Goal: Task Accomplishment & Management: Manage account settings

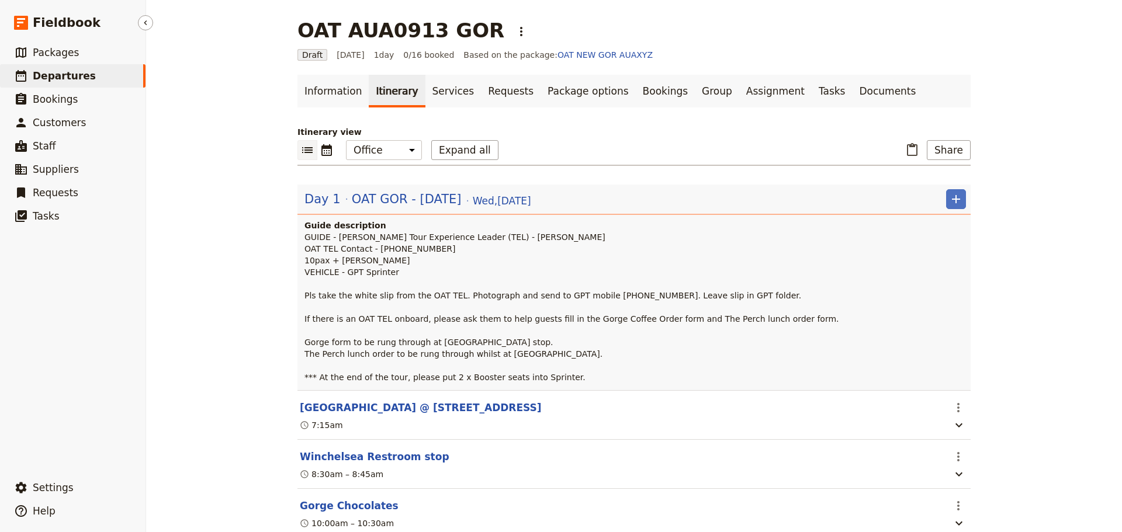
drag, startPoint x: 22, startPoint y: 77, endPoint x: 32, endPoint y: 78, distance: 10.1
click at [22, 77] on icon at bounding box center [21, 76] width 14 height 14
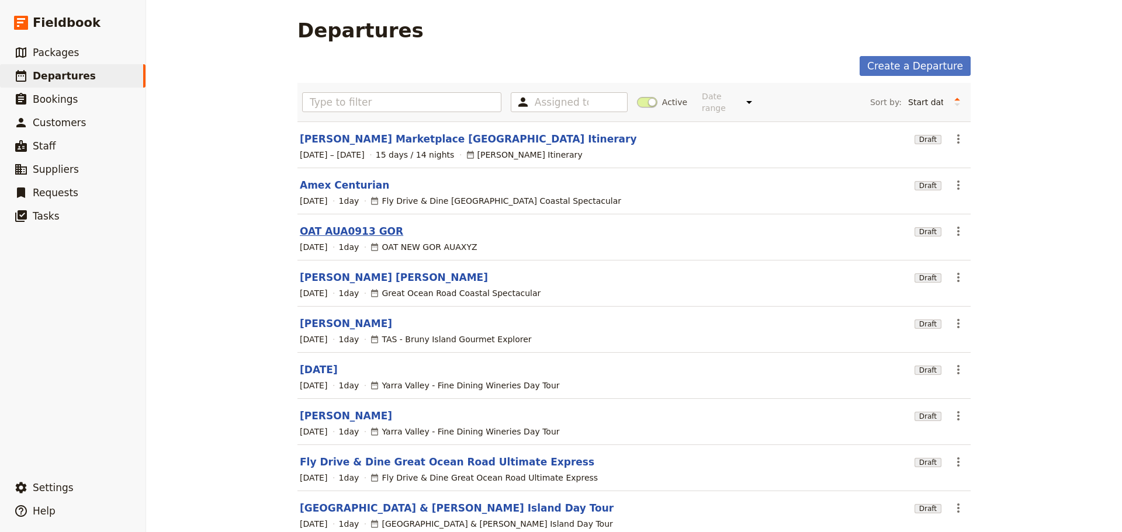
click at [341, 224] on link "OAT AUA0913 GOR" at bounding box center [351, 231] width 103 height 14
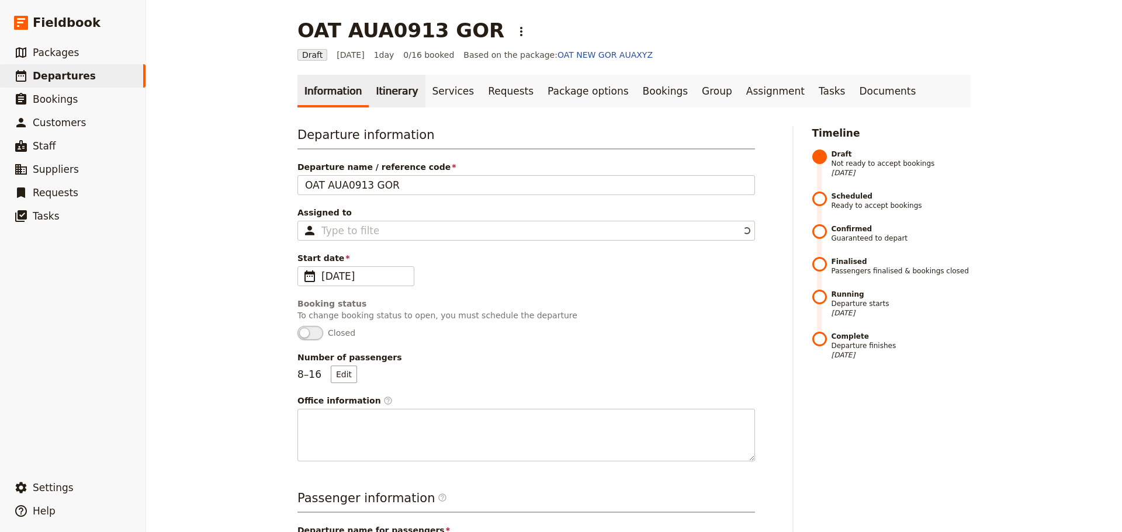
click at [381, 92] on link "Itinerary" at bounding box center [397, 91] width 56 height 33
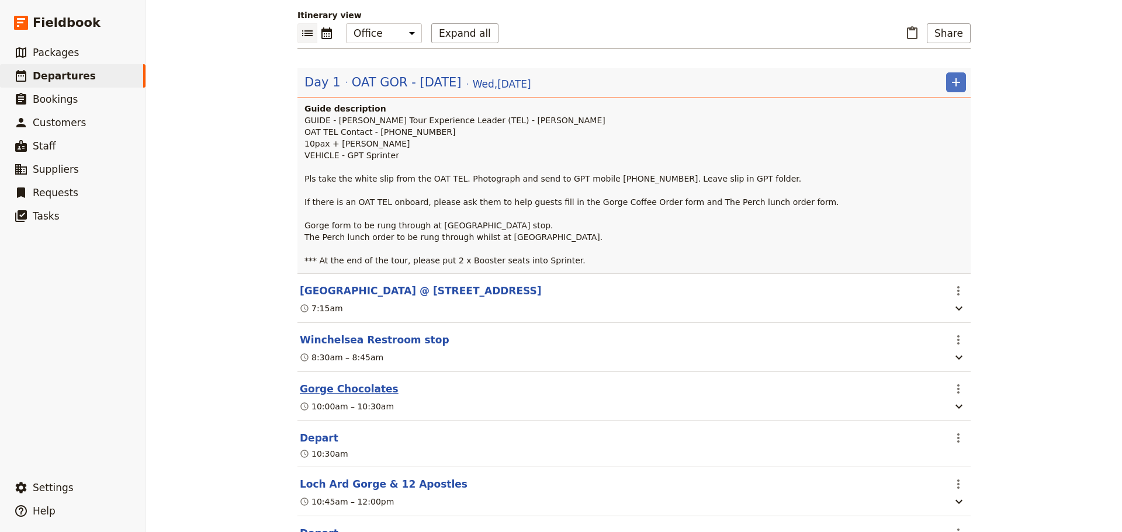
click at [353, 396] on button "Gorge Chocolates" at bounding box center [349, 389] width 99 height 14
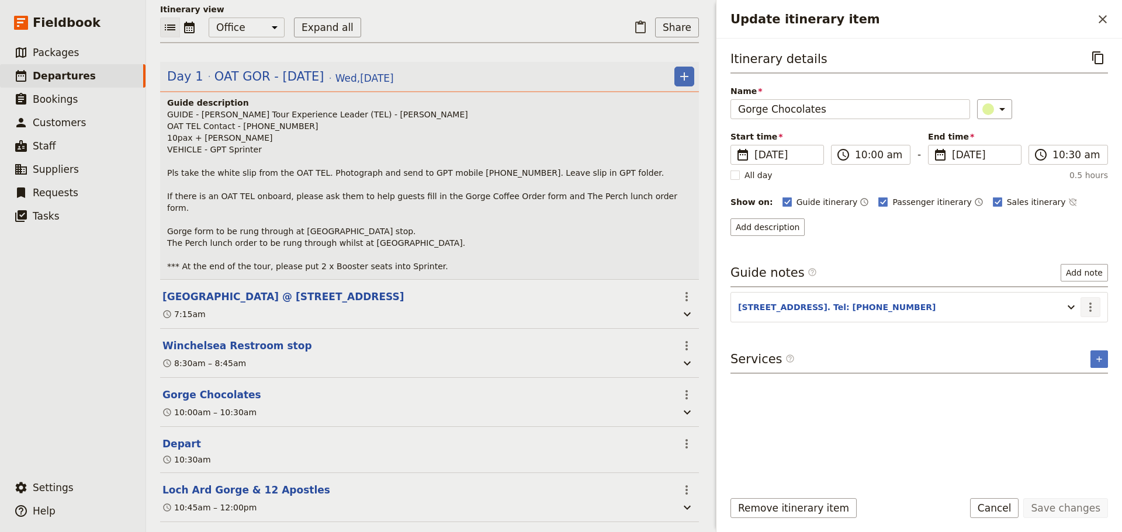
click at [1086, 306] on icon "Actions" at bounding box center [1091, 307] width 14 height 14
click at [1072, 334] on span "Edit note" at bounding box center [1057, 333] width 37 height 12
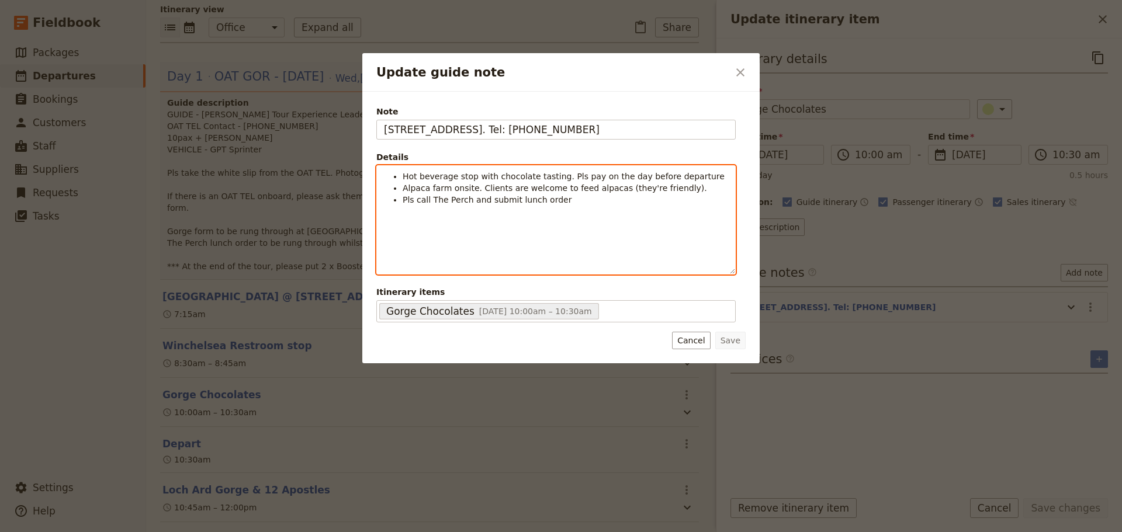
click at [572, 205] on li "Pls call The Perch and submit lunch order" at bounding box center [566, 200] width 326 height 12
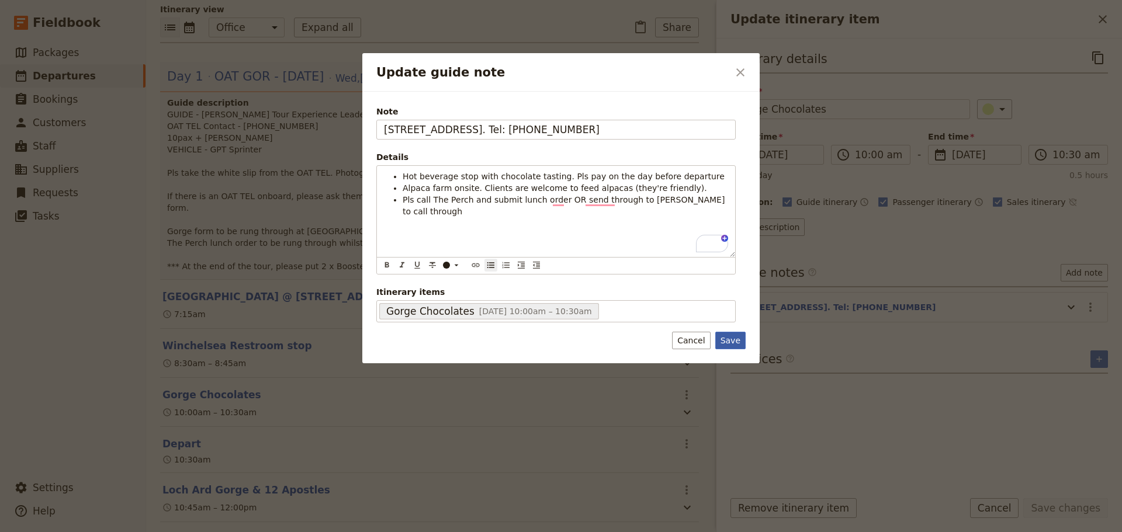
click at [735, 341] on button "Save" at bounding box center [730, 341] width 30 height 18
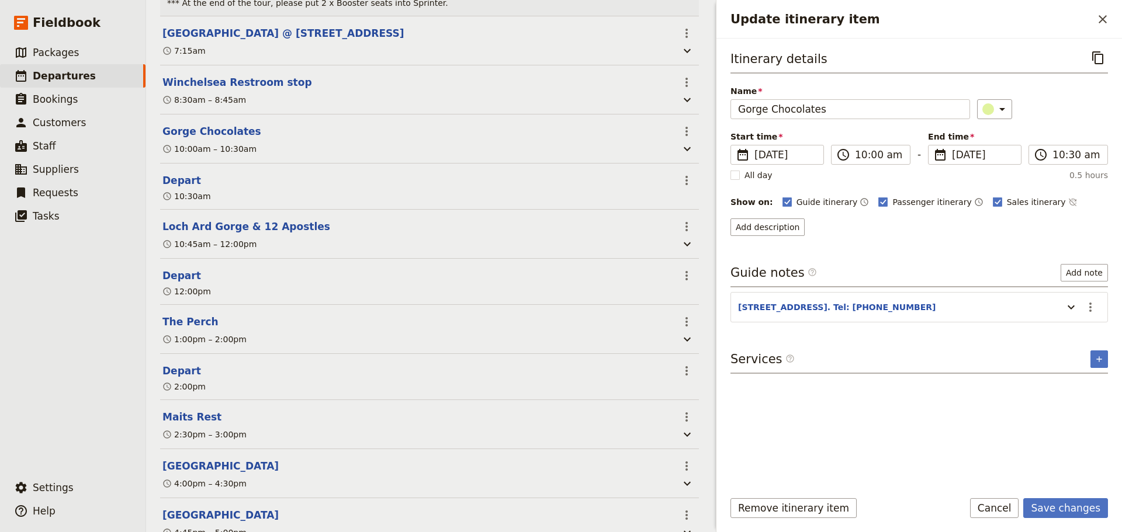
scroll to position [415, 0]
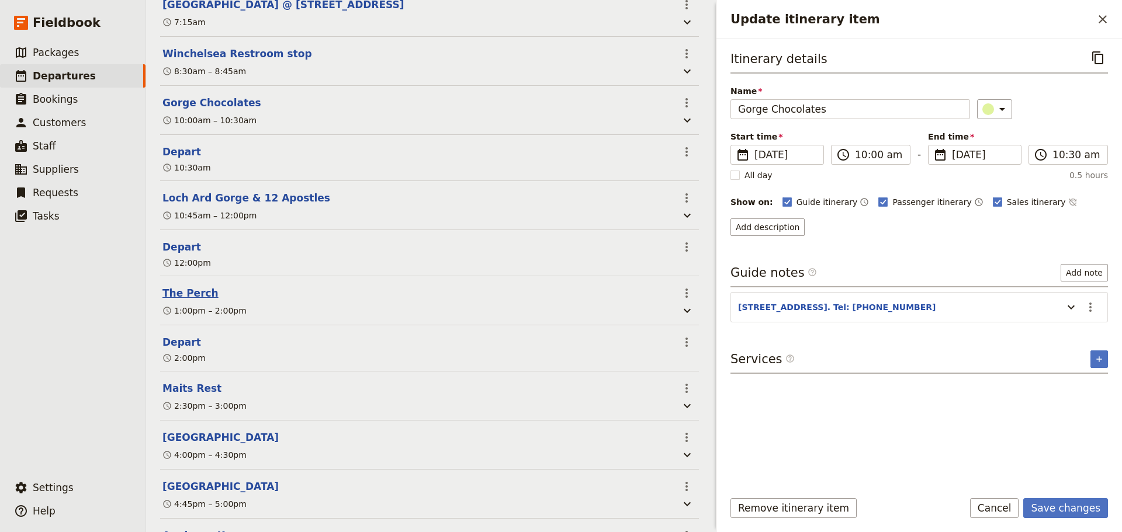
click at [187, 299] on button "The Perch" at bounding box center [190, 293] width 56 height 14
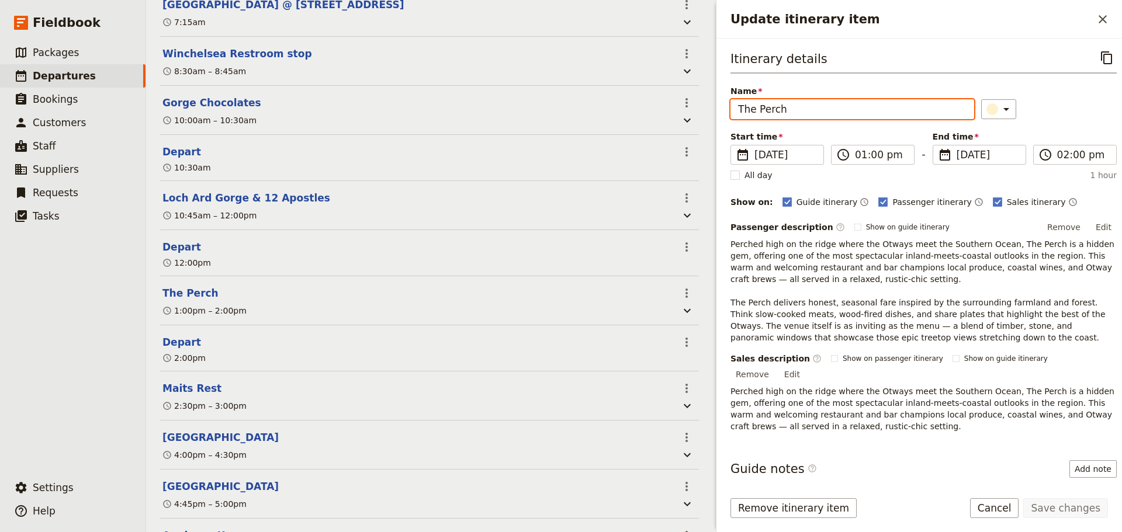
click at [878, 110] on input "The Perch" at bounding box center [853, 109] width 244 height 20
click at [821, 114] on input "The Perch" at bounding box center [853, 109] width 244 height 20
click at [860, 113] on input "The Perch" at bounding box center [853, 109] width 244 height 20
type input "The Perch @ 1/15 GOR, [GEOGRAPHIC_DATA]. Tel: [PHONE_NUMBER]"
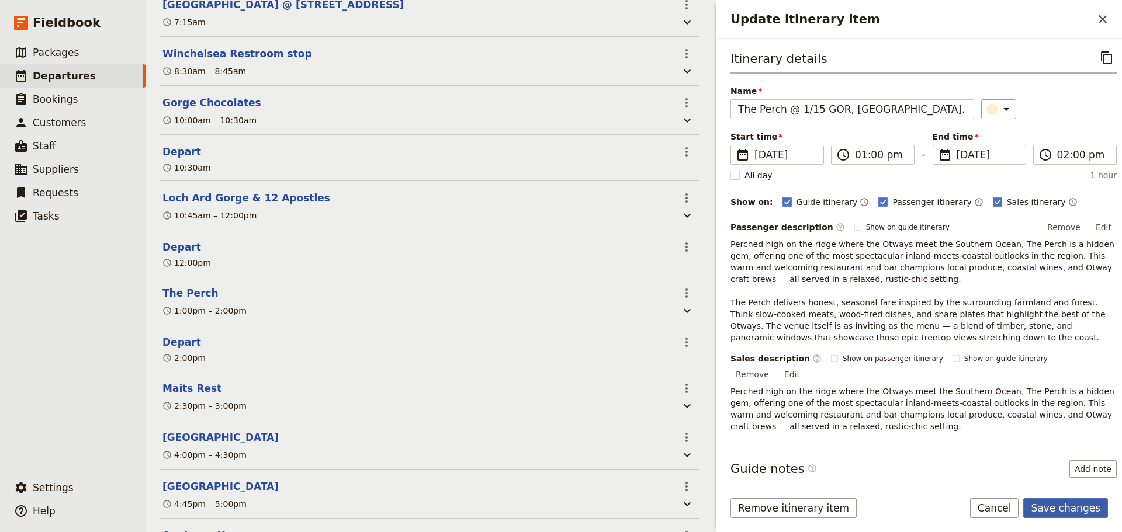
click at [1073, 513] on button "Save changes" at bounding box center [1065, 509] width 85 height 20
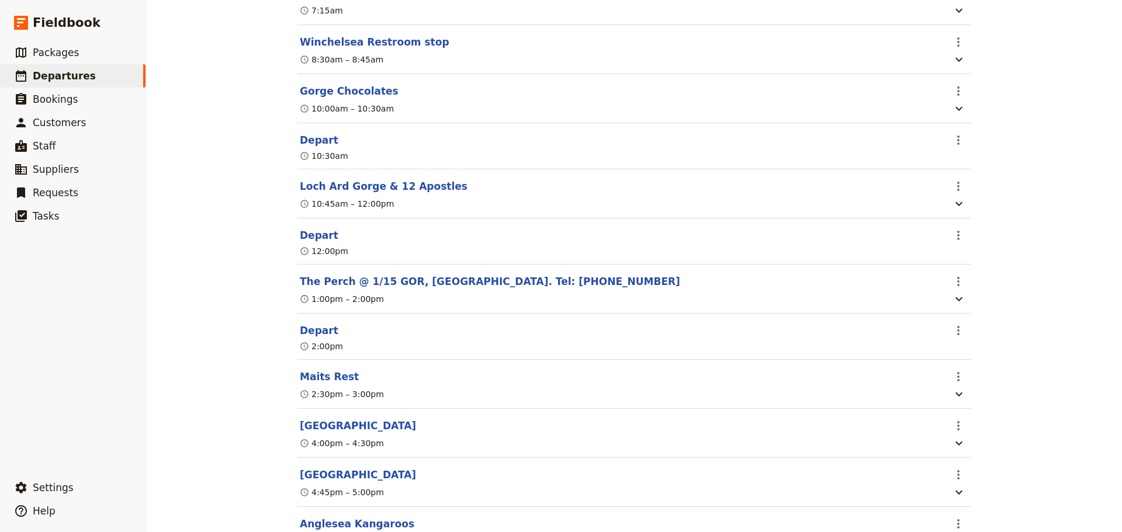
scroll to position [0, 0]
